Goal: Contribute content

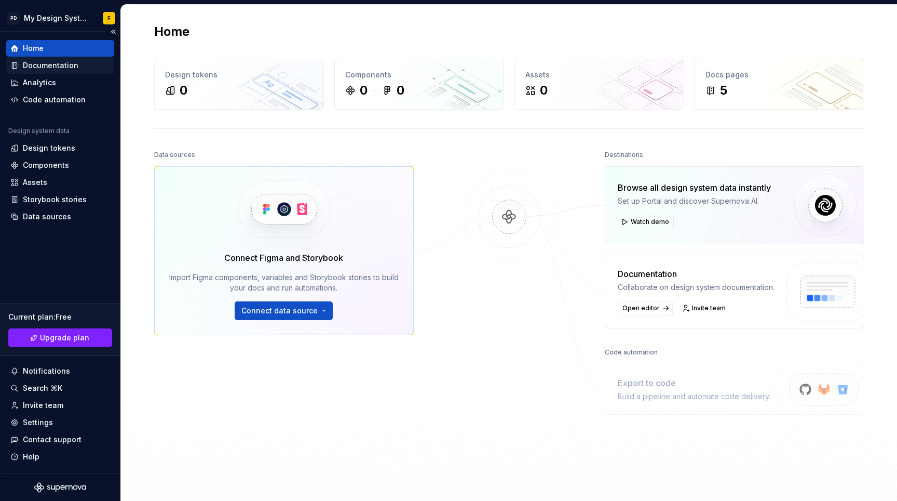
click at [68, 61] on div "Documentation" at bounding box center [51, 65] width 56 height 10
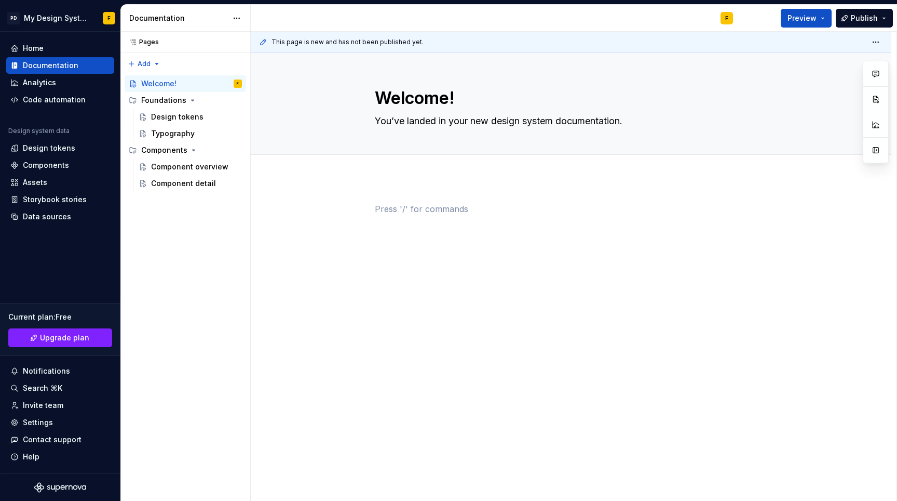
click at [442, 220] on div at bounding box center [571, 222] width 393 height 39
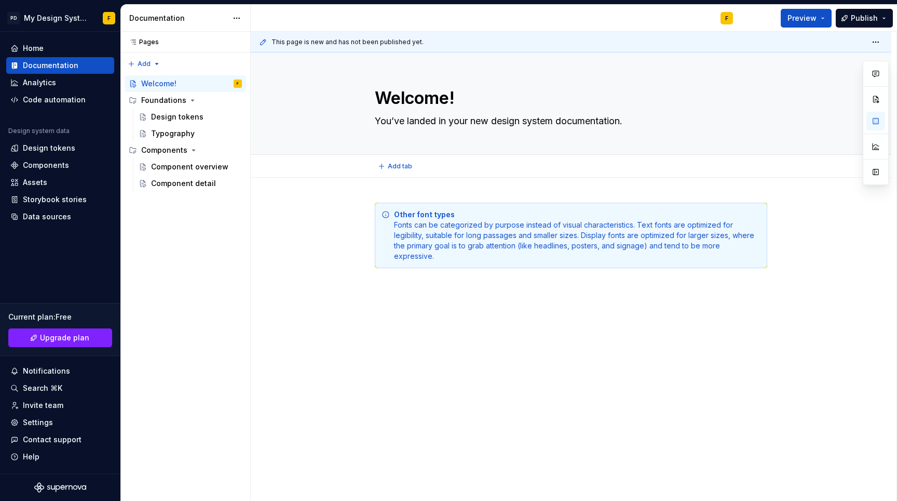
click at [432, 176] on div "Add tab" at bounding box center [571, 166] width 641 height 23
click at [803, 18] on span "Preview" at bounding box center [802, 18] width 29 height 10
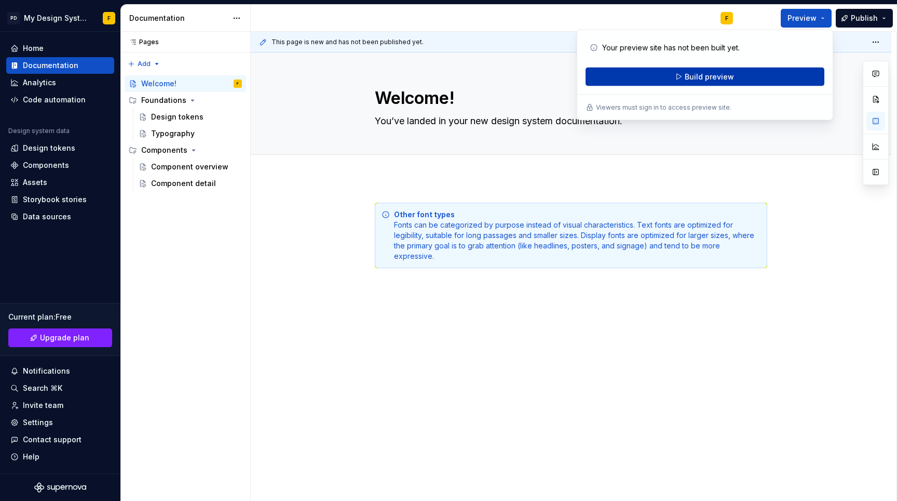
click at [720, 79] on span "Build preview" at bounding box center [709, 77] width 49 height 10
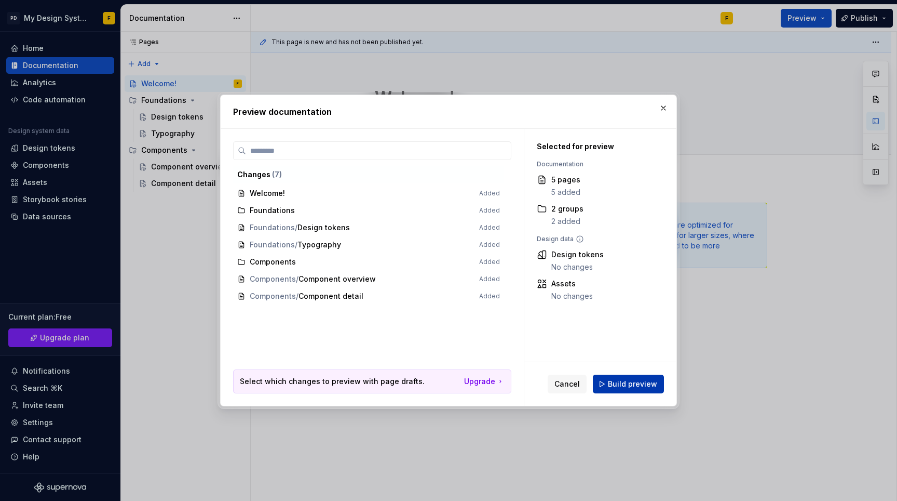
click at [615, 380] on span "Build preview" at bounding box center [632, 384] width 49 height 10
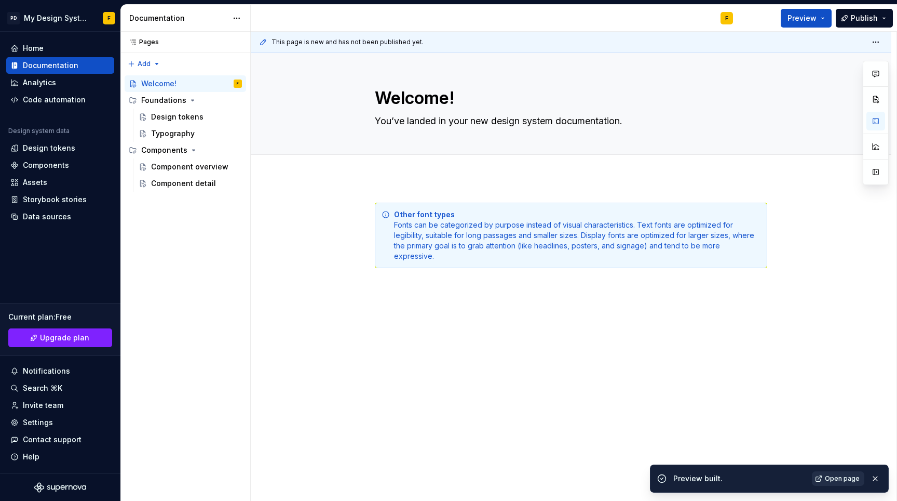
click at [845, 482] on span "Open page" at bounding box center [842, 478] width 35 height 8
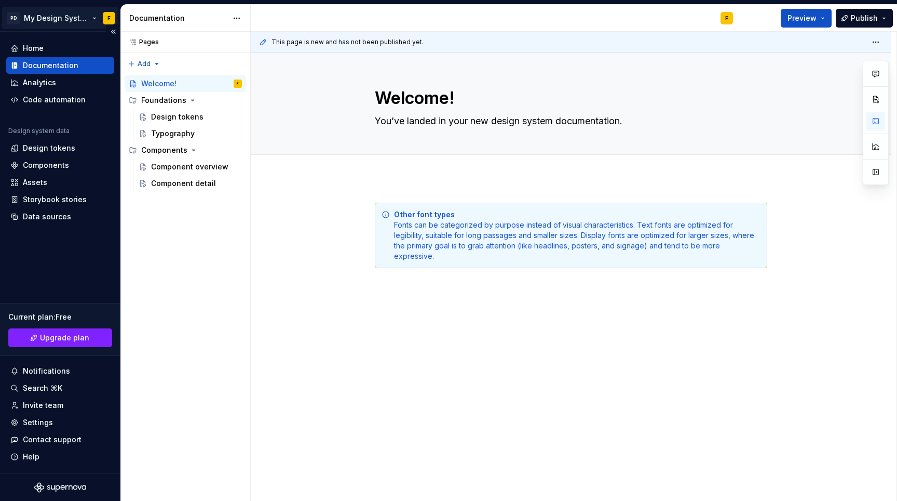
click at [95, 18] on html "PD My Design System F Home Documentation Analytics Code automation Design syste…" at bounding box center [448, 250] width 897 height 501
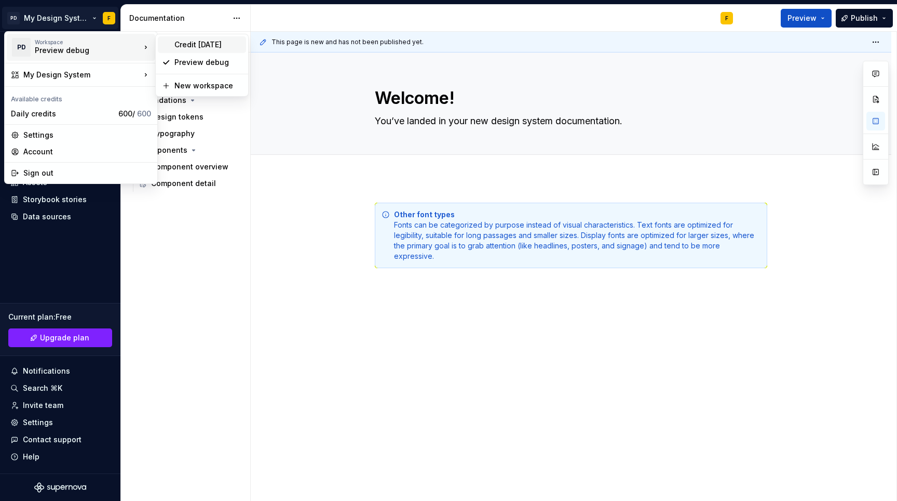
click at [192, 48] on div "Credit [DATE]" at bounding box center [208, 44] width 68 height 10
type textarea "*"
